Goal: Task Accomplishment & Management: Use online tool/utility

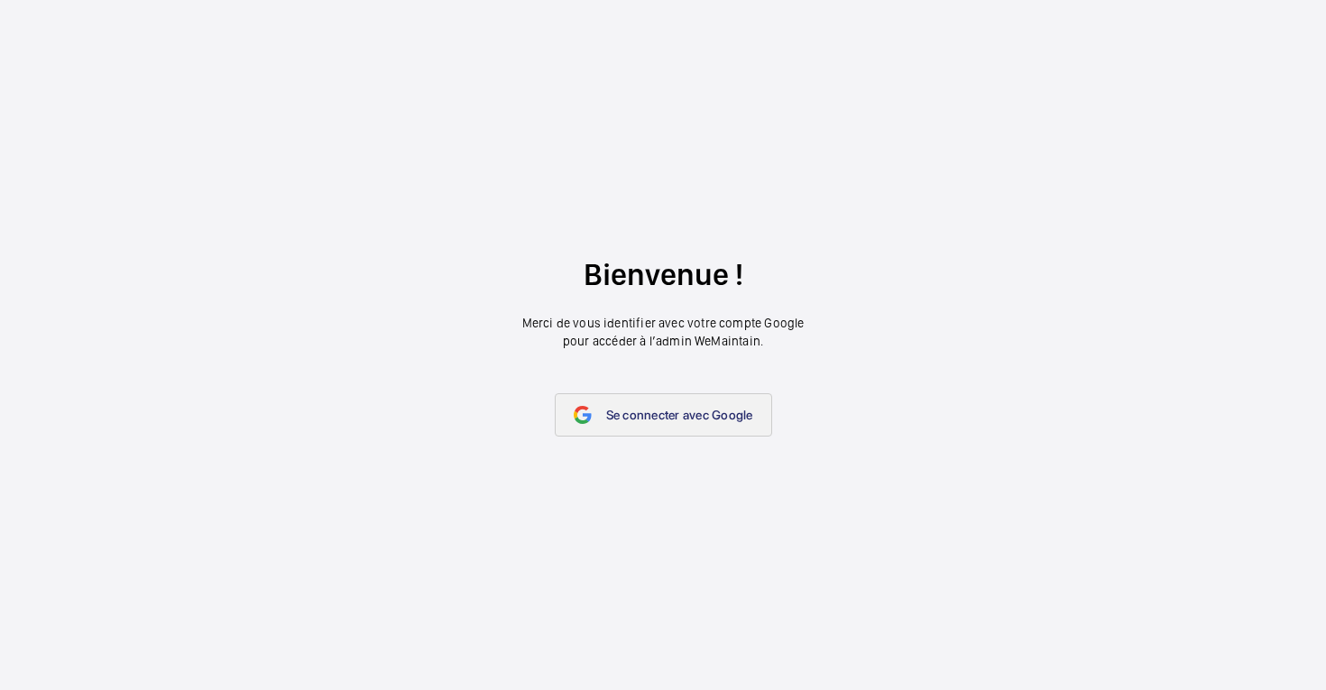
click at [711, 416] on span "Se connecter avec Google" at bounding box center [679, 415] width 147 height 14
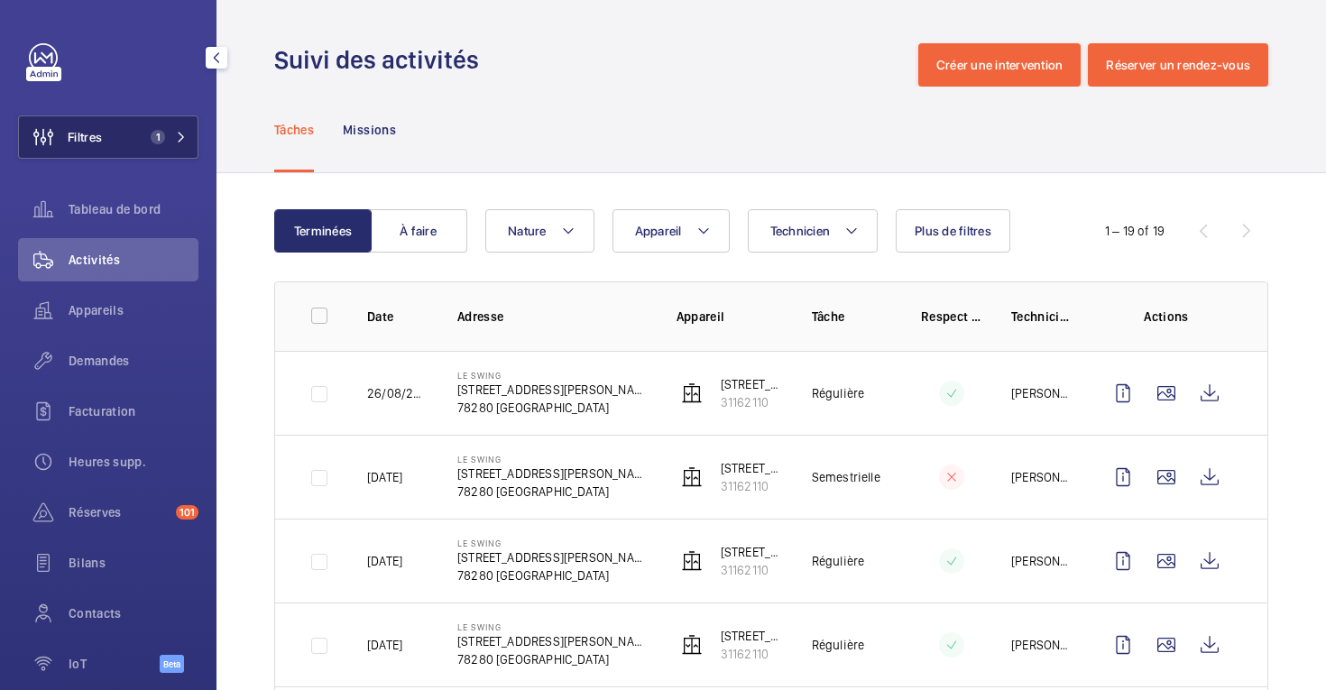
click at [104, 151] on button "Filtres 1" at bounding box center [108, 136] width 180 height 43
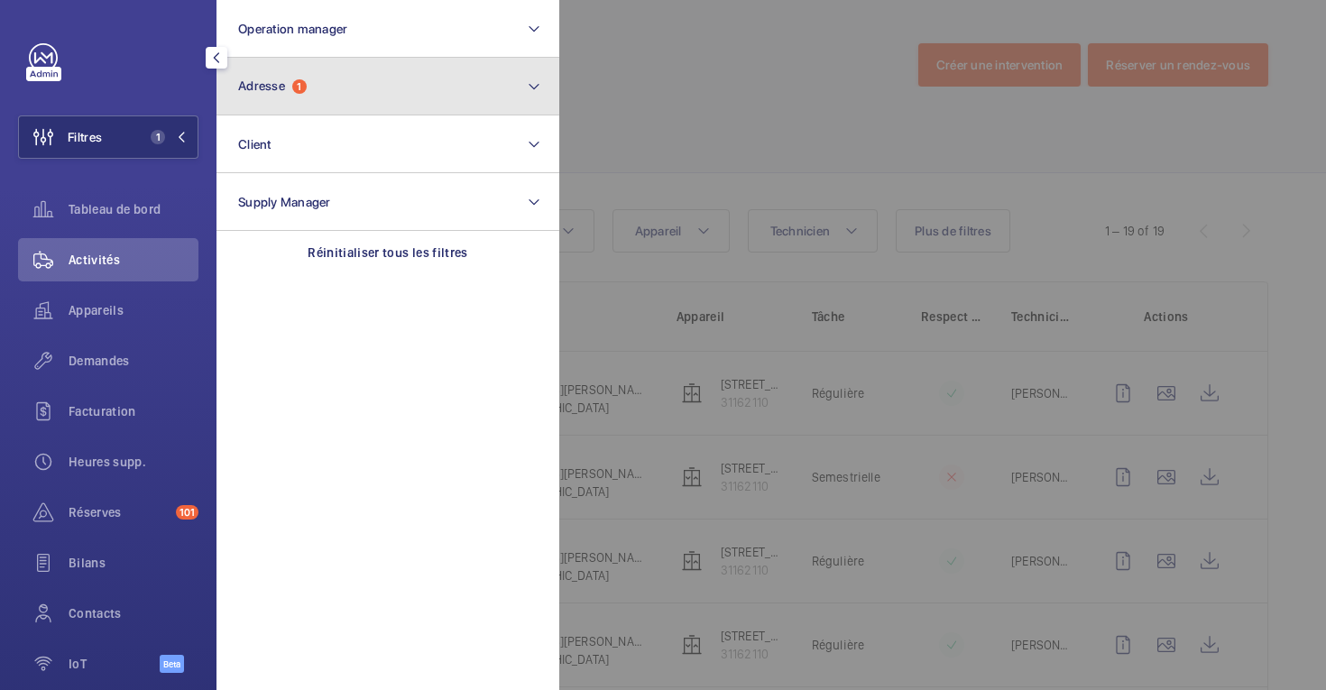
click at [361, 97] on button "Adresse 1" at bounding box center [387, 87] width 343 height 58
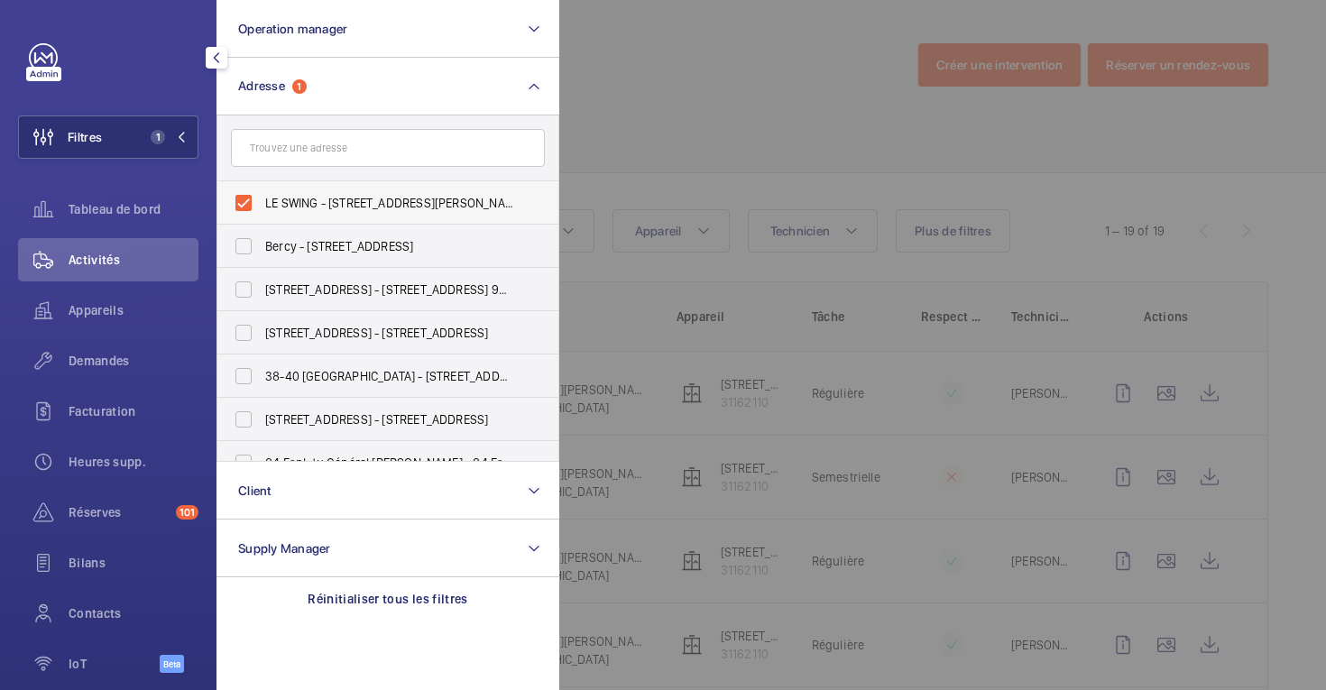
click at [248, 200] on label "LE SWING - [STREET_ADDRESS][PERSON_NAME]" at bounding box center [374, 202] width 314 height 43
click at [248, 200] on input "LE SWING - [STREET_ADDRESS][PERSON_NAME]" at bounding box center [244, 203] width 36 height 36
checkbox input "false"
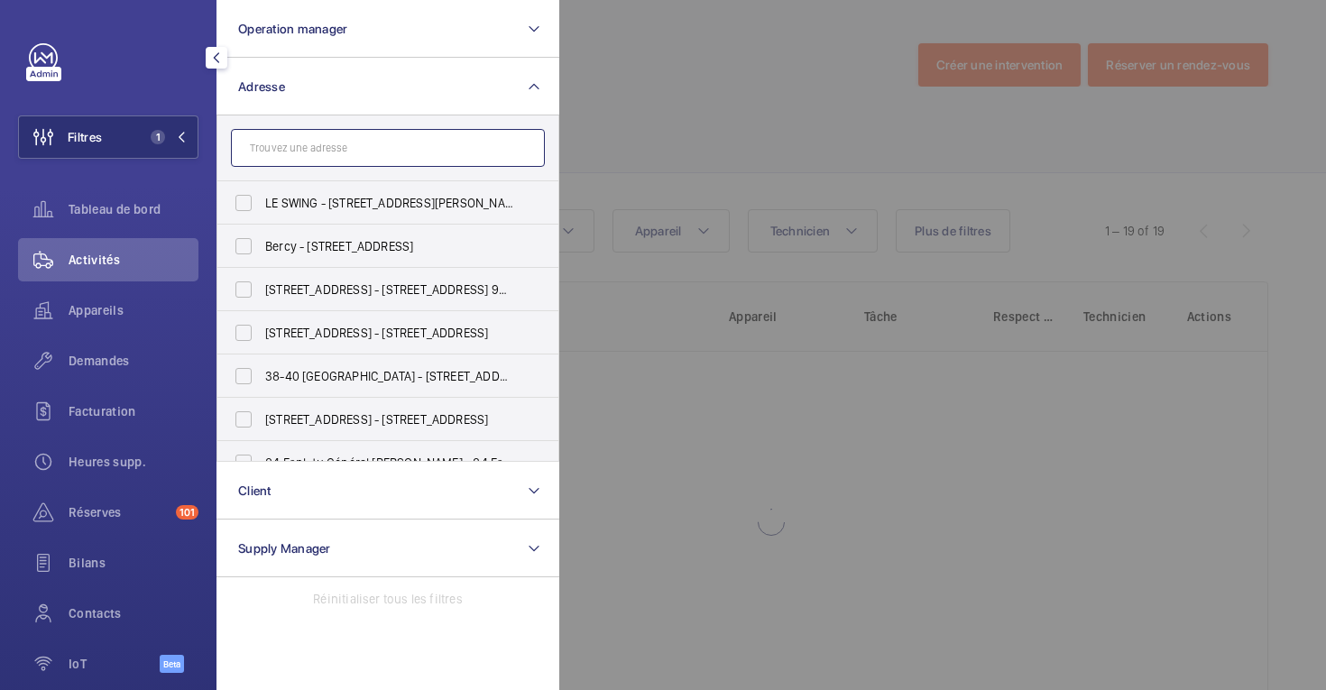
click at [319, 152] on input "text" at bounding box center [388, 148] width 314 height 38
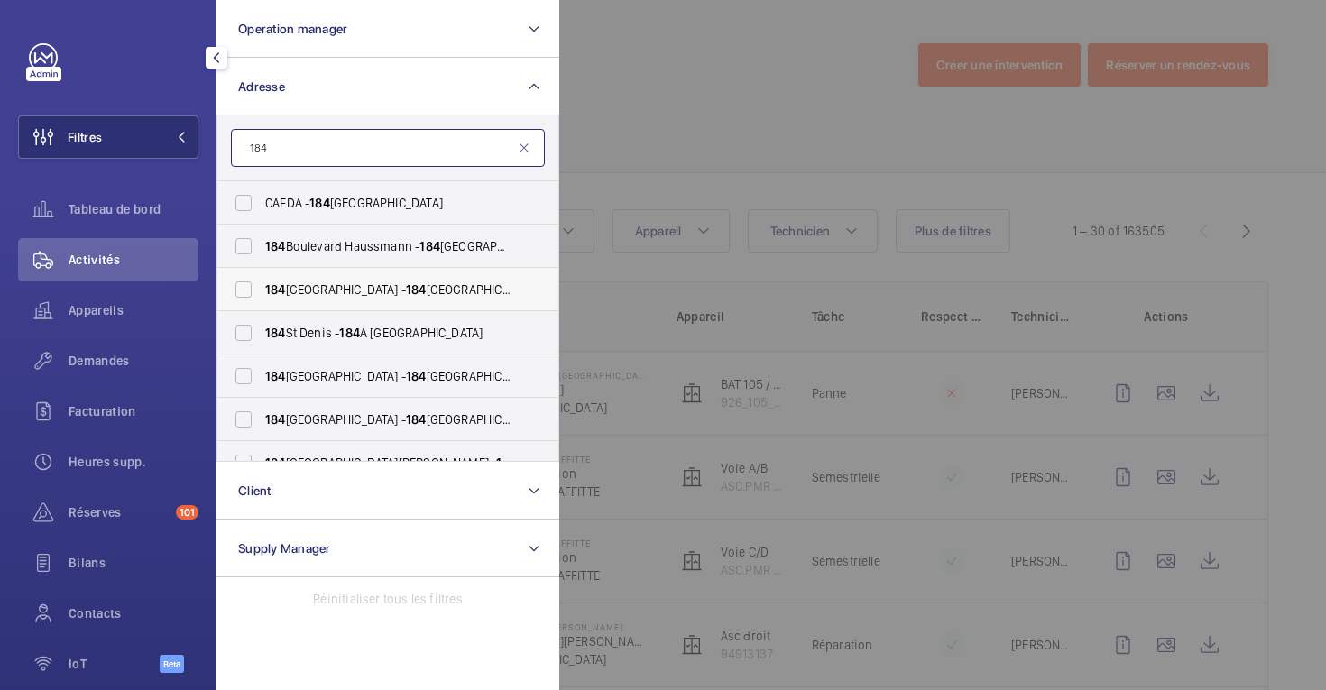
type input "184"
click at [235, 291] on label "[STREET_ADDRESS] - [STREET_ADDRESS]" at bounding box center [374, 289] width 314 height 43
click at [235, 291] on input "[STREET_ADDRESS] - [STREET_ADDRESS]" at bounding box center [244, 290] width 36 height 36
checkbox input "true"
click at [652, 87] on div at bounding box center [1222, 345] width 1326 height 690
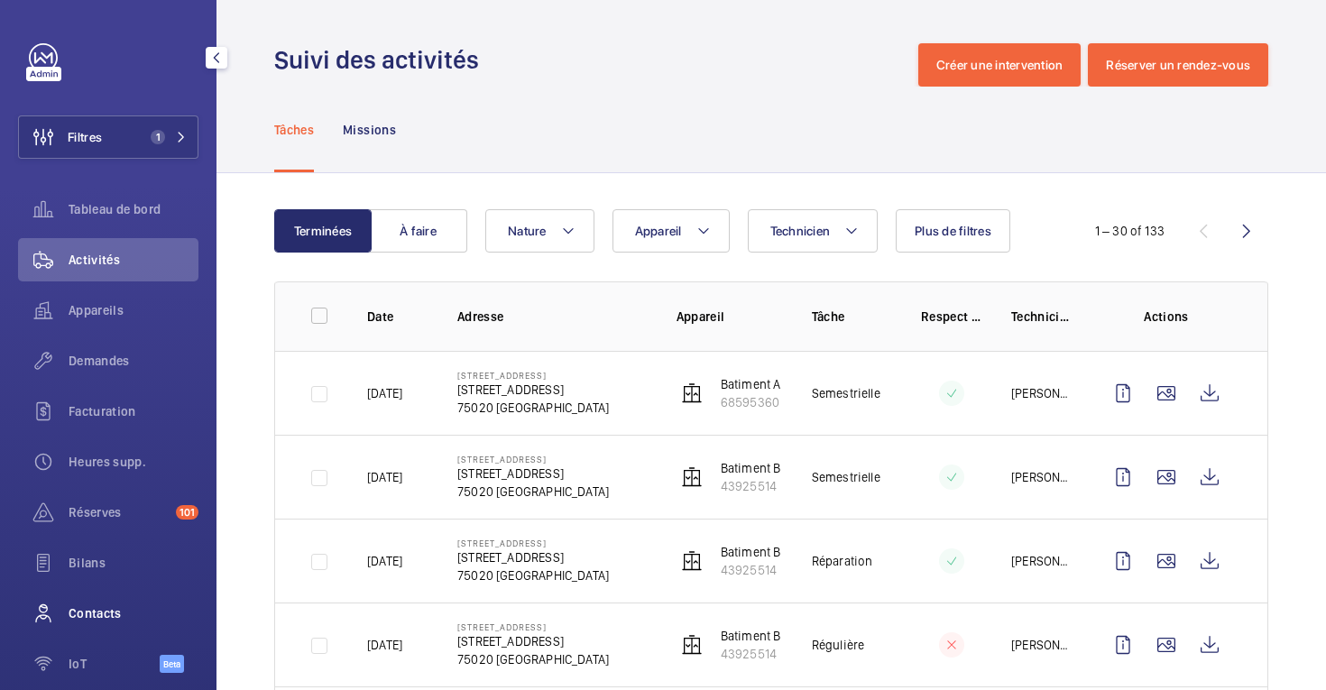
click at [100, 613] on span "Contacts" at bounding box center [134, 613] width 130 height 18
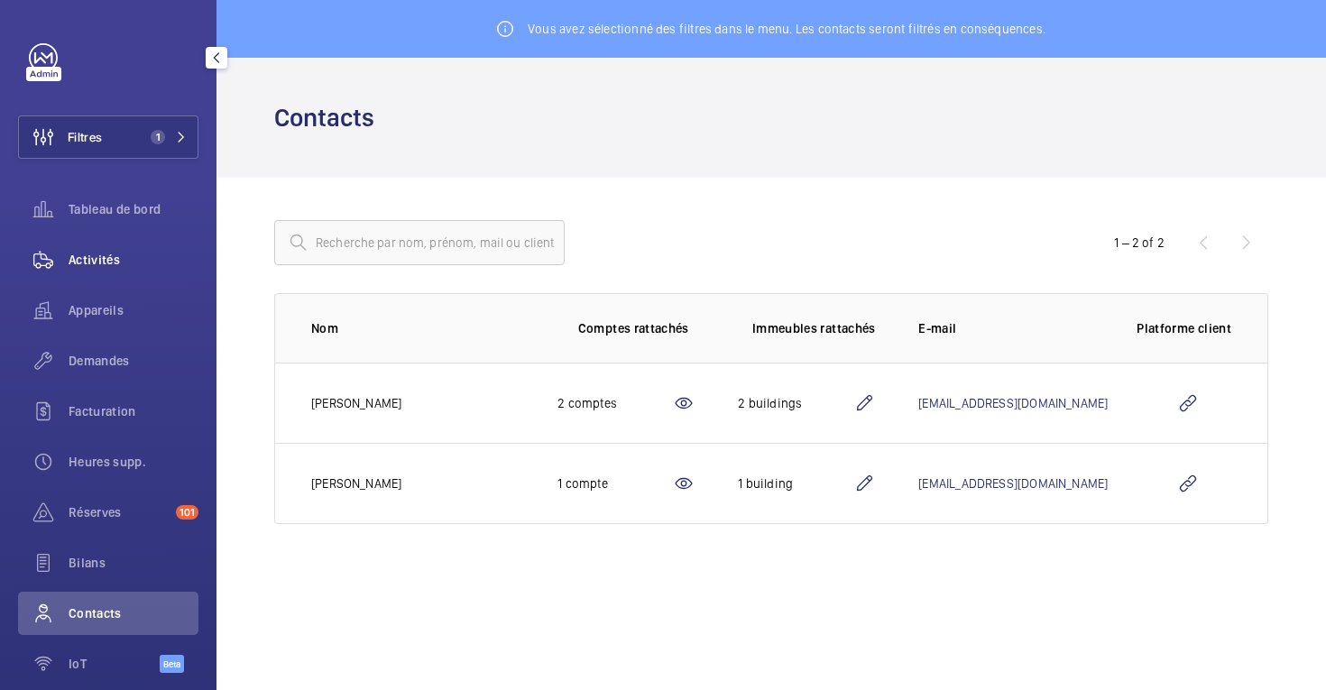
click at [113, 257] on span "Activités" at bounding box center [134, 260] width 130 height 18
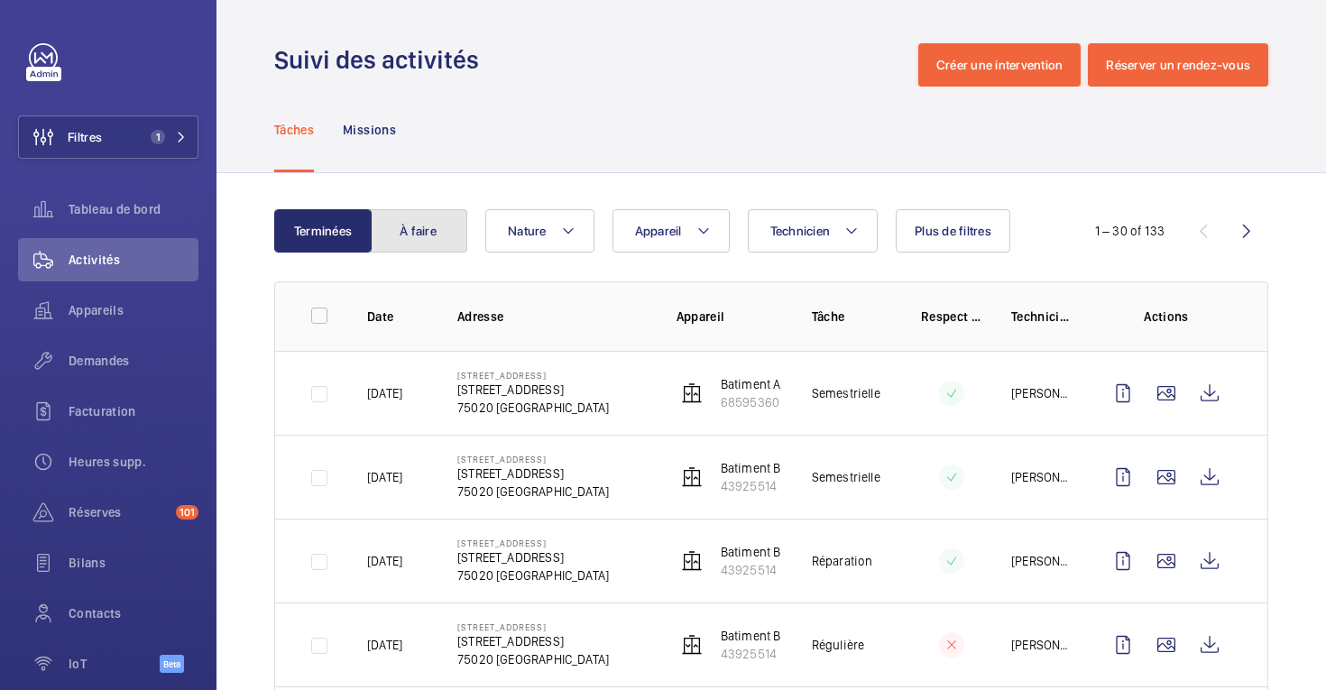
click at [410, 242] on button "À faire" at bounding box center [418, 230] width 97 height 43
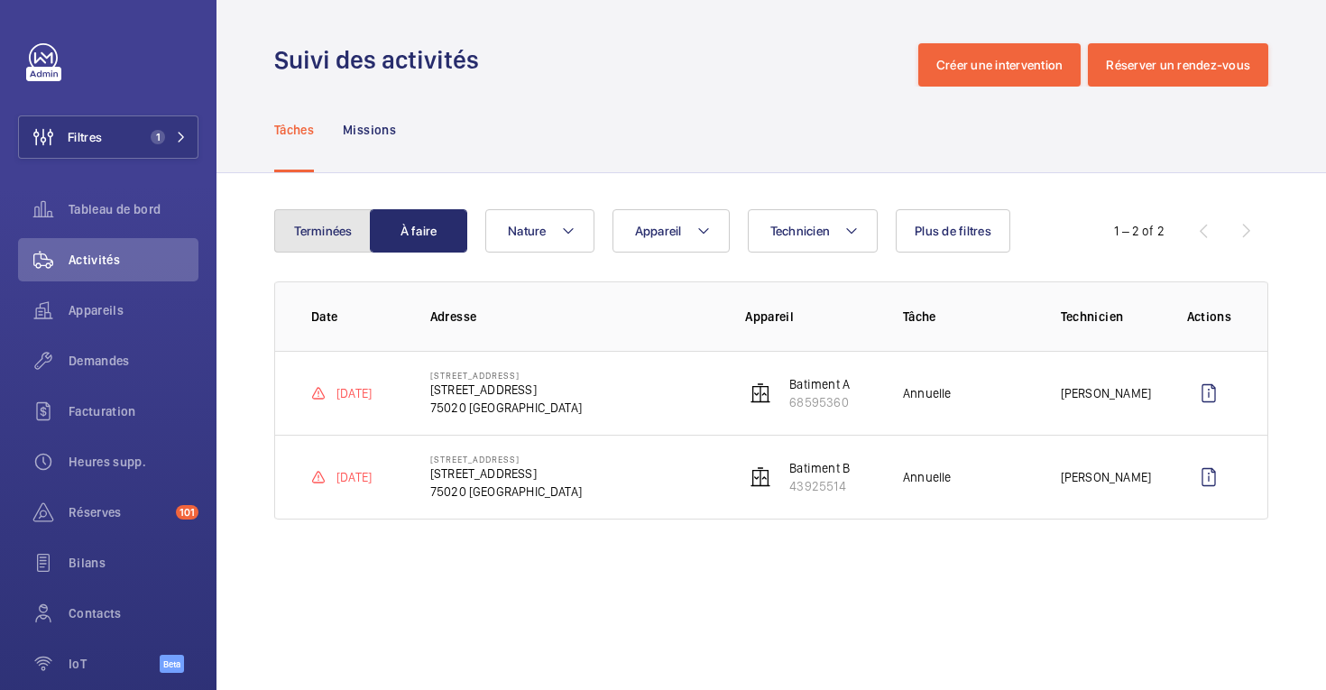
click at [302, 226] on button "Terminées" at bounding box center [322, 230] width 97 height 43
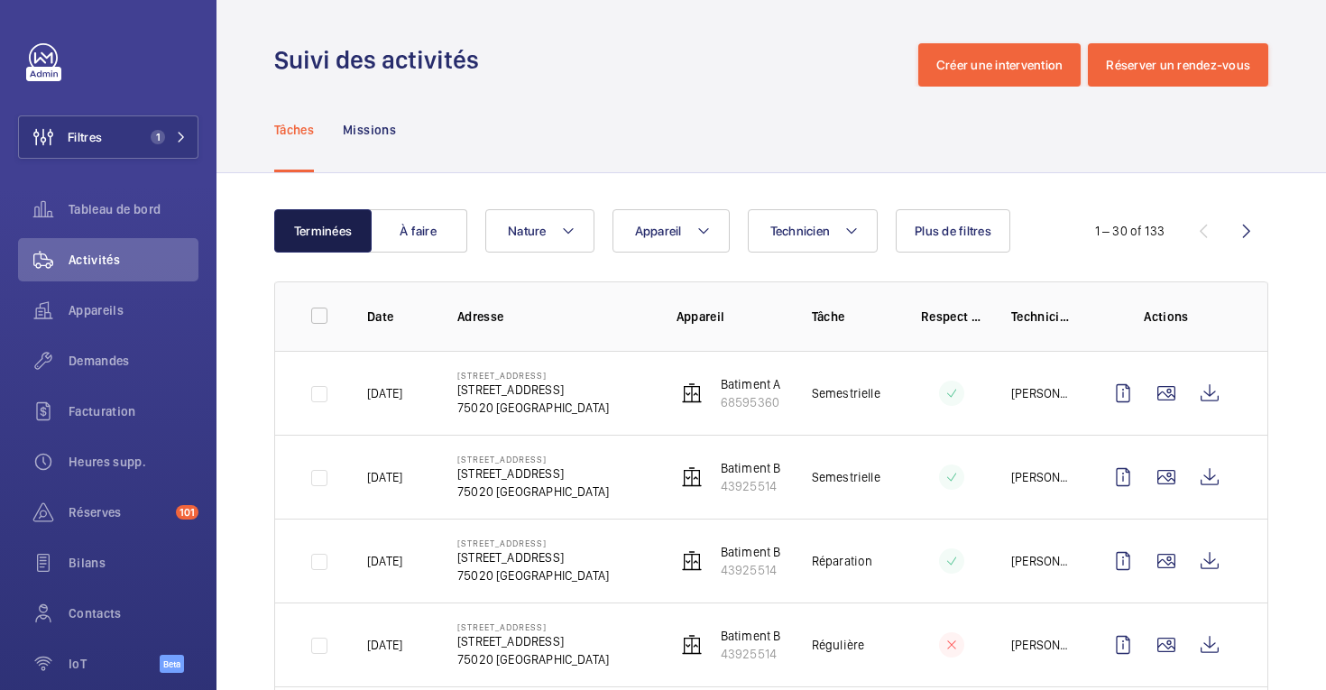
click at [308, 238] on button "Terminées" at bounding box center [322, 230] width 97 height 43
click at [418, 235] on button "À faire" at bounding box center [418, 230] width 97 height 43
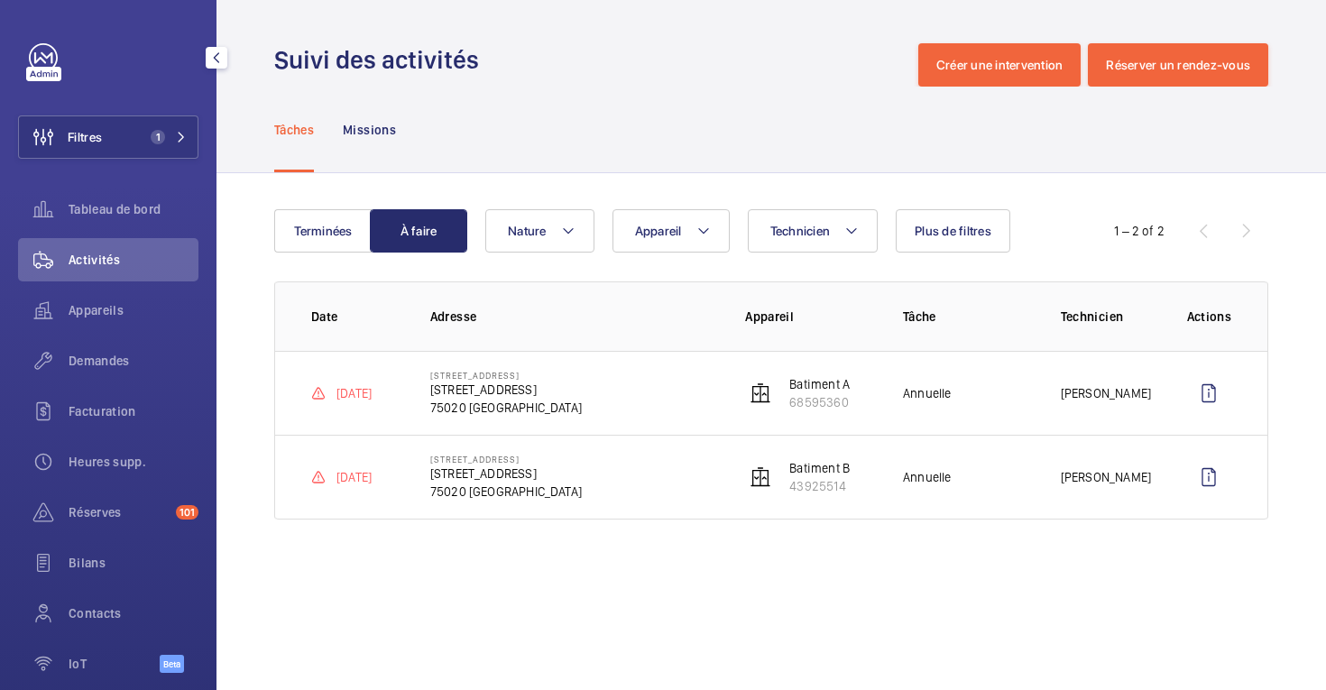
click at [113, 262] on span "Activités" at bounding box center [134, 260] width 130 height 18
click at [338, 227] on button "Terminées" at bounding box center [322, 230] width 97 height 43
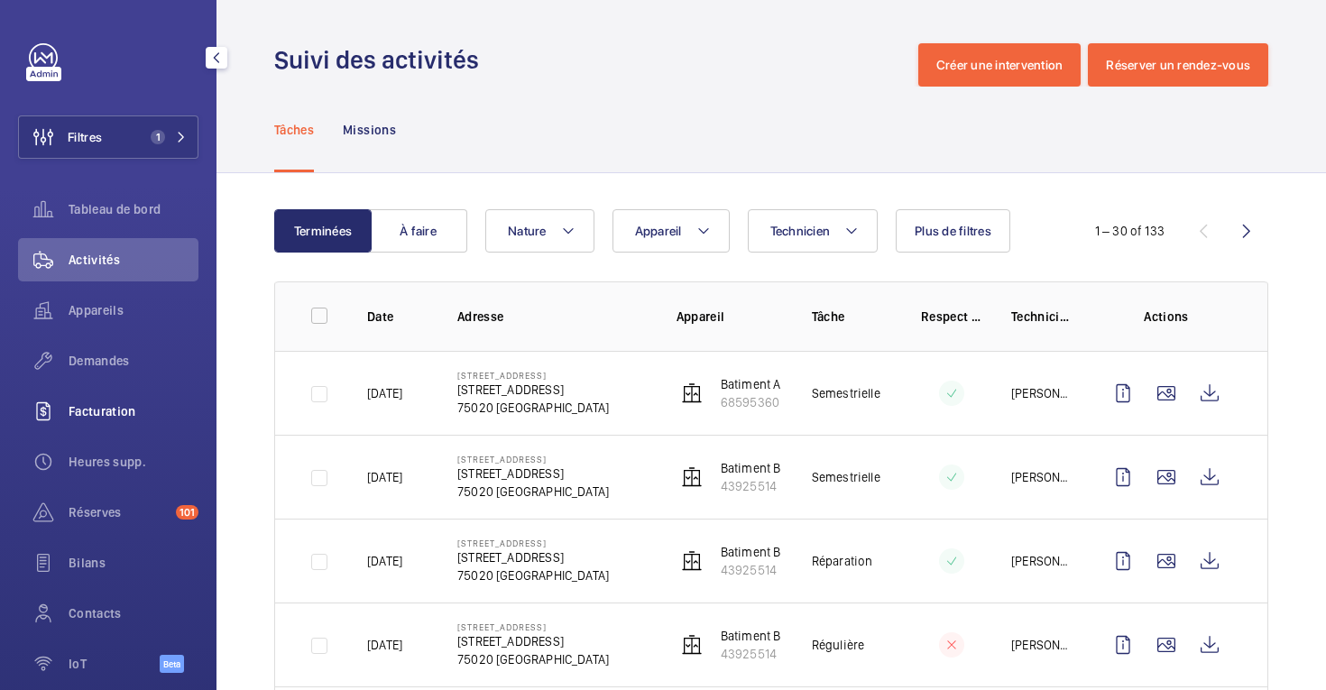
scroll to position [13, 0]
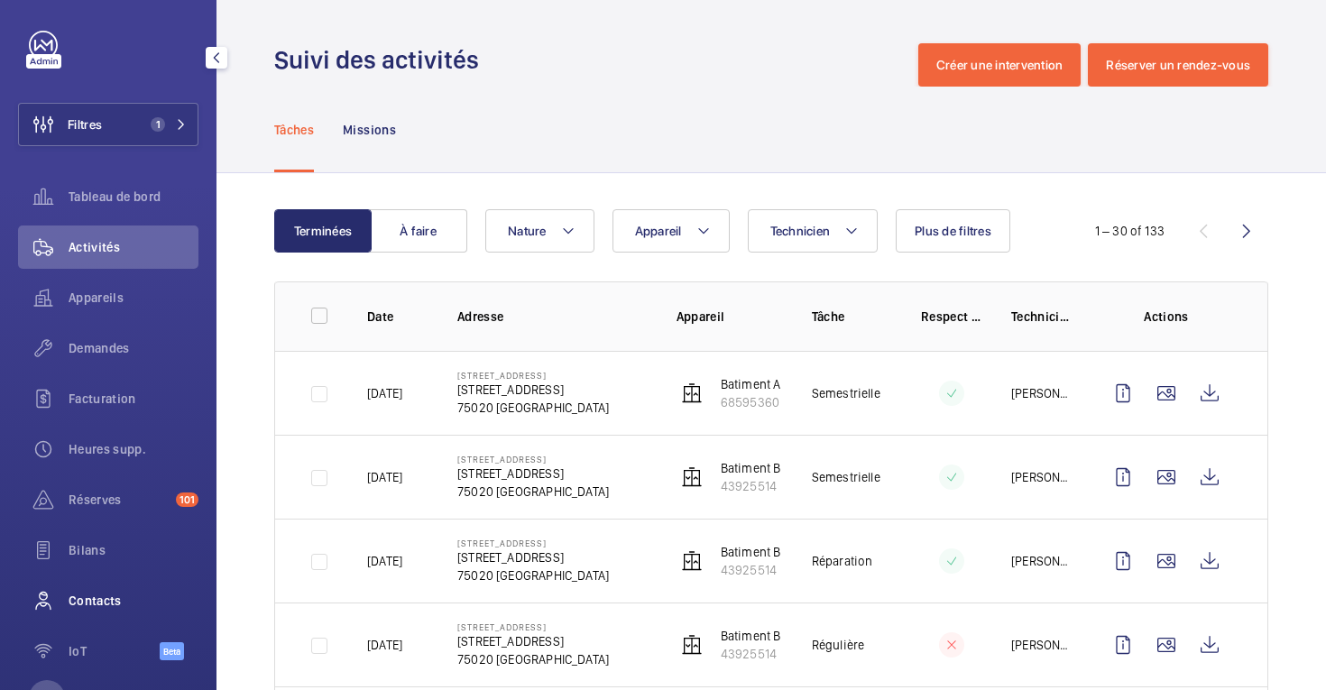
click at [103, 594] on span "Contacts" at bounding box center [134, 601] width 130 height 18
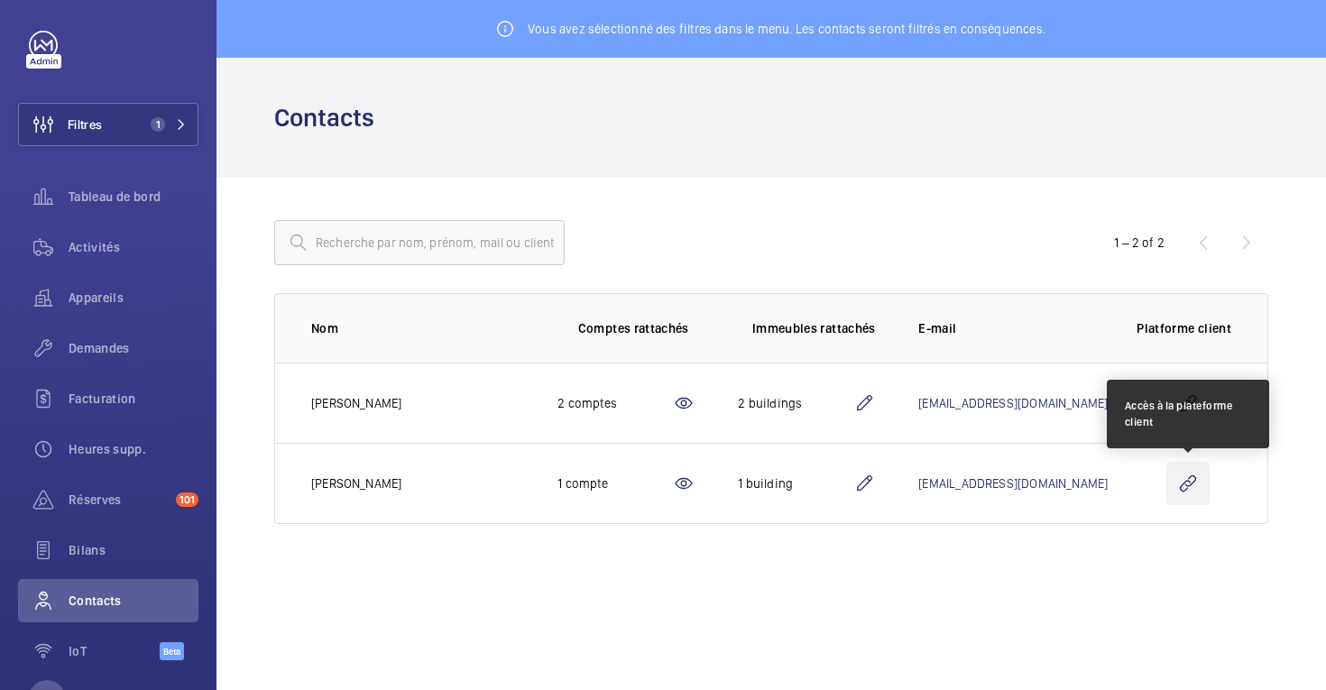
click at [1182, 484] on wm-front-icon-button at bounding box center [1187, 483] width 43 height 43
